Goal: Task Accomplishment & Management: Manage account settings

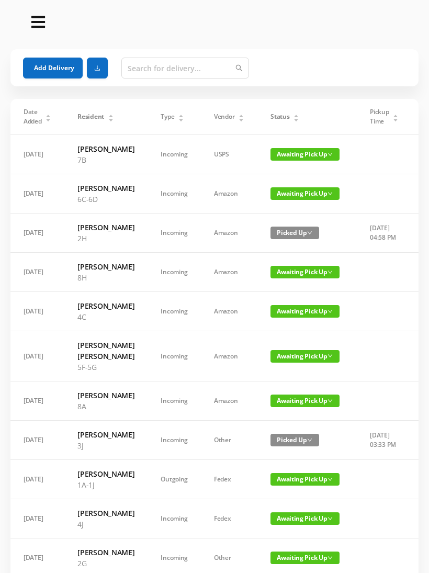
click at [292, 200] on span "Awaiting Pick Up" at bounding box center [305, 193] width 69 height 13
click at [290, 245] on link "Picked Up" at bounding box center [299, 247] width 68 height 17
click at [302, 407] on span "Awaiting Pick Up" at bounding box center [305, 401] width 69 height 13
click at [294, 497] on link "Picked Up" at bounding box center [299, 498] width 68 height 17
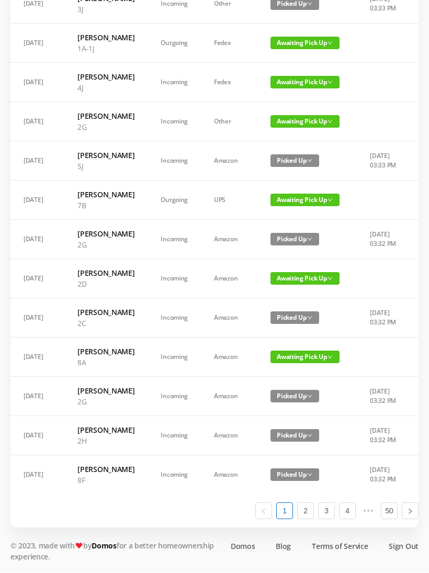
scroll to position [444, 0]
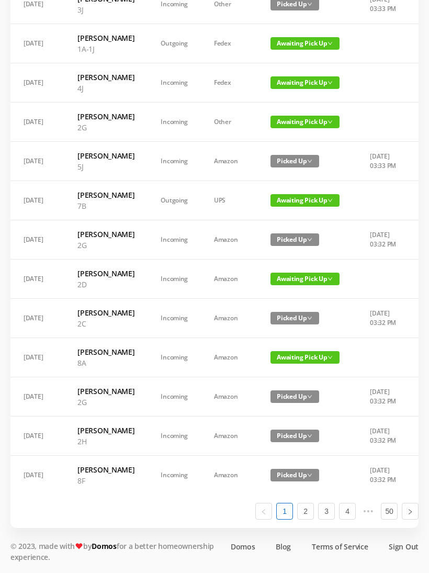
click at [294, 364] on span "Awaiting Pick Up" at bounding box center [305, 357] width 69 height 13
click at [291, 520] on link "Picked Up" at bounding box center [299, 527] width 68 height 17
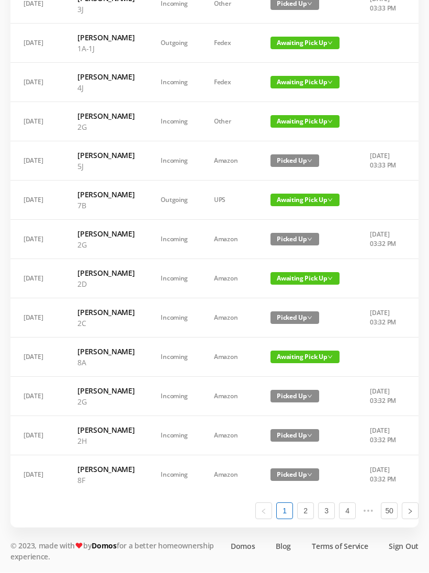
scroll to position [571, 0]
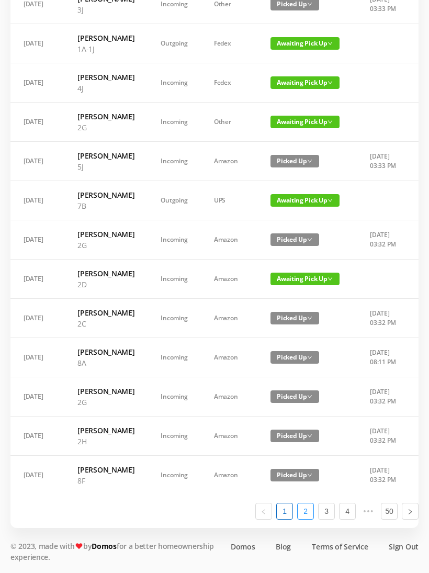
click at [309, 520] on link "2" at bounding box center [306, 512] width 16 height 16
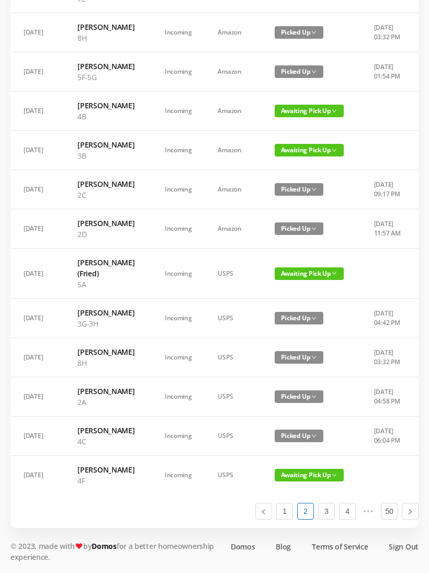
click at [283, 280] on span "Awaiting Pick Up" at bounding box center [309, 274] width 69 height 13
click at [288, 440] on link "Picked Up" at bounding box center [296, 448] width 68 height 17
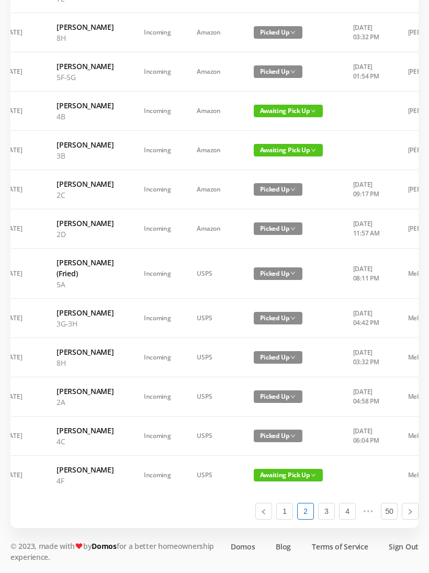
scroll to position [0, 20]
click at [280, 117] on span "Awaiting Pick Up" at bounding box center [289, 111] width 69 height 13
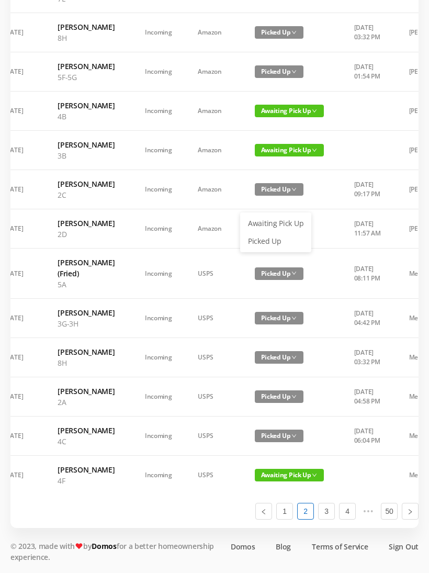
click at [274, 233] on link "Picked Up" at bounding box center [276, 241] width 68 height 17
click at [328, 520] on link "3" at bounding box center [327, 512] width 16 height 16
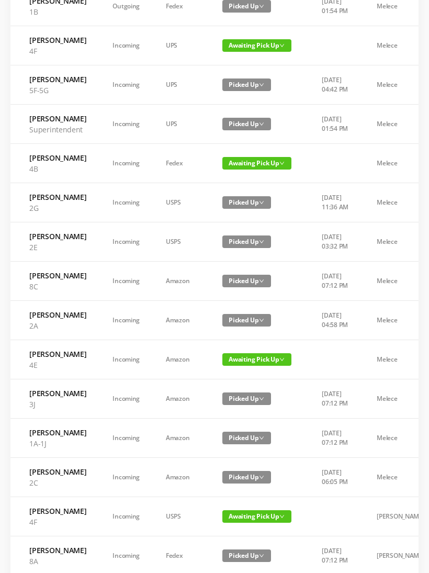
scroll to position [187, 0]
click at [275, 170] on span "Awaiting Pick Up" at bounding box center [257, 163] width 69 height 13
click at [252, 230] on link "Picked Up" at bounding box center [257, 227] width 68 height 17
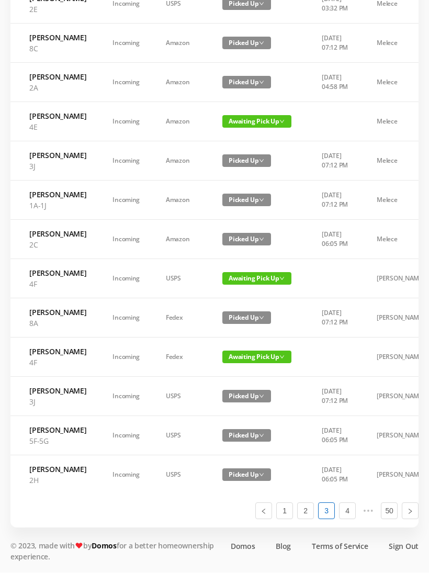
scroll to position [505, 0]
click at [348, 520] on link "4" at bounding box center [348, 512] width 16 height 16
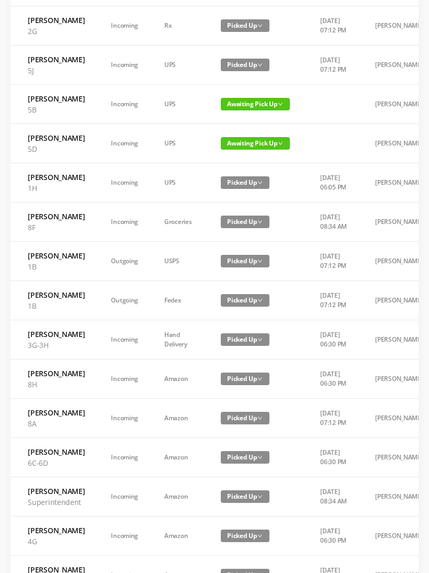
scroll to position [247, 0]
click at [263, 150] on span "Awaiting Pick Up" at bounding box center [255, 143] width 69 height 13
click at [253, 236] on link "Picked Up" at bounding box center [255, 235] width 68 height 17
click at [263, 111] on span "Awaiting Pick Up" at bounding box center [255, 104] width 69 height 13
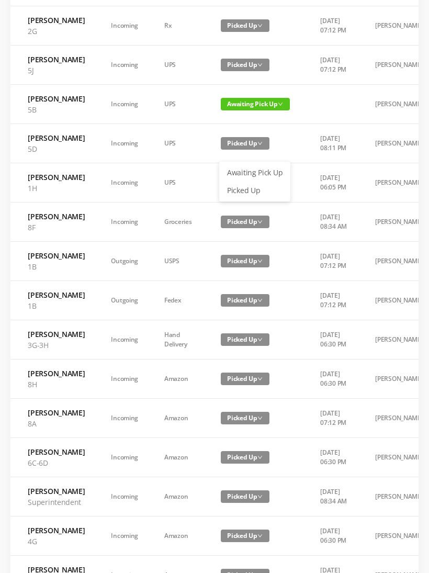
click at [253, 188] on link "Picked Up" at bounding box center [255, 190] width 68 height 17
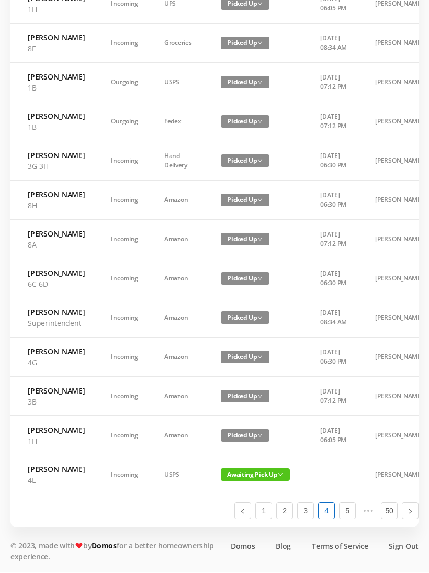
scroll to position [494, 0]
click at [354, 520] on link "5" at bounding box center [348, 512] width 16 height 16
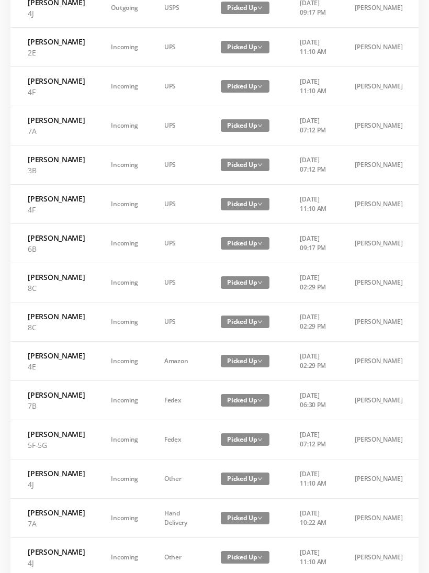
scroll to position [527, 0]
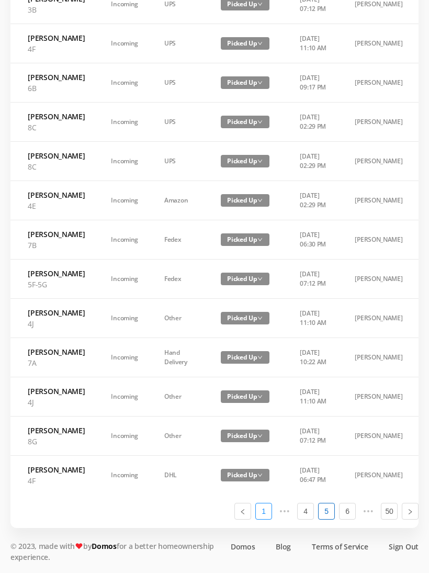
click at [266, 520] on link "1" at bounding box center [264, 512] width 16 height 16
